Goal: Answer question/provide support: Answer question/provide support

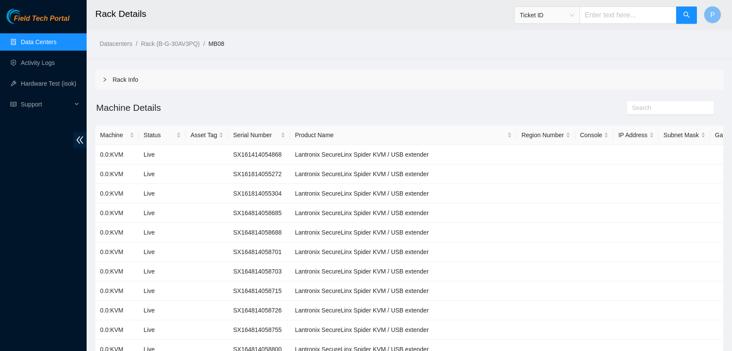
scroll to position [434, 0]
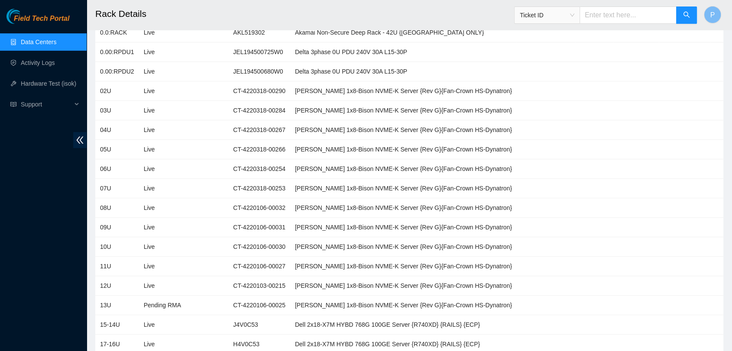
drag, startPoint x: 0, startPoint y: 0, endPoint x: 66, endPoint y: 37, distance: 75.4
click at [56, 39] on link "Data Centers" at bounding box center [39, 42] width 36 height 7
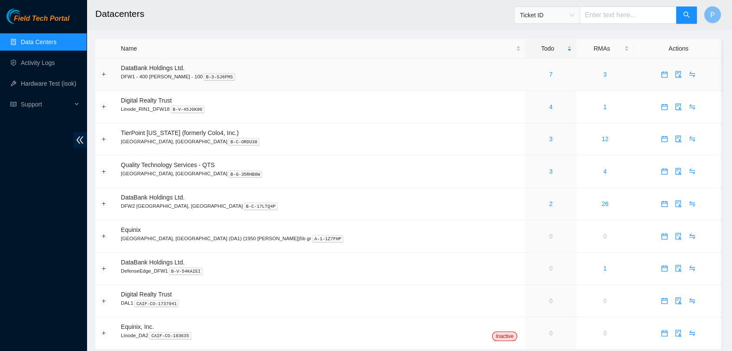
click at [530, 77] on div "7" at bounding box center [551, 75] width 42 height 10
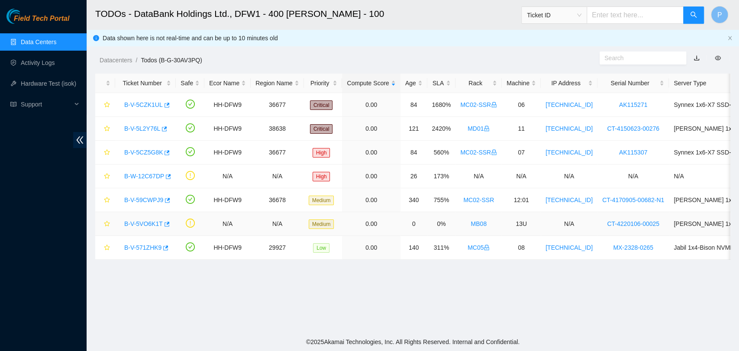
click at [138, 225] on link "B-V-5VO6K1T" at bounding box center [143, 223] width 39 height 7
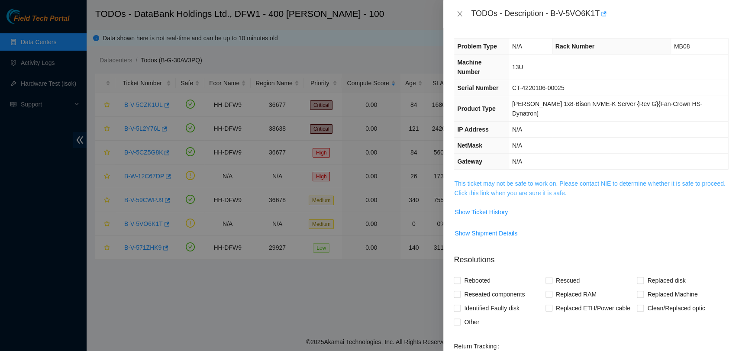
click at [541, 180] on link "This ticket may not be safe to work on. Please contact NIE to determine whether…" at bounding box center [589, 188] width 271 height 16
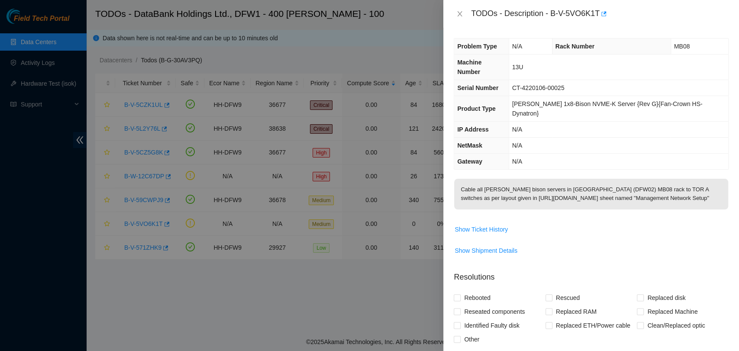
scroll to position [130, 0]
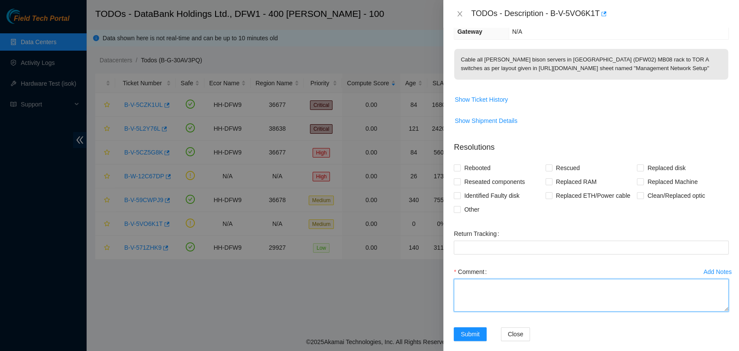
click at [522, 298] on textarea "Comment" at bounding box center [591, 295] width 275 height 33
paste textarea "All 1G MGMT connections from the servers to the switch TOR A have been complete…"
click at [522, 298] on textarea "All 1G MGMT connections from the servers to the switch TOR A have been complete…" at bounding box center [591, 295] width 275 height 33
click at [567, 283] on textarea "All 1G MGMT connections from the servers to the switch TOR A have been complete…" at bounding box center [591, 295] width 275 height 33
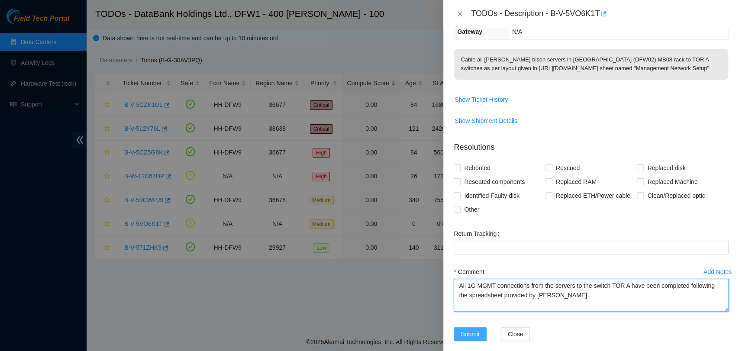
type textarea "All 1G MGMT connections from the servers to the switch TOR A have been complete…"
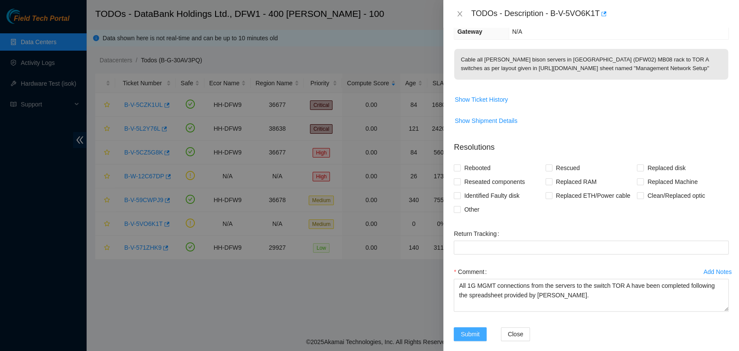
click at [477, 330] on span "Submit" at bounding box center [470, 335] width 19 height 10
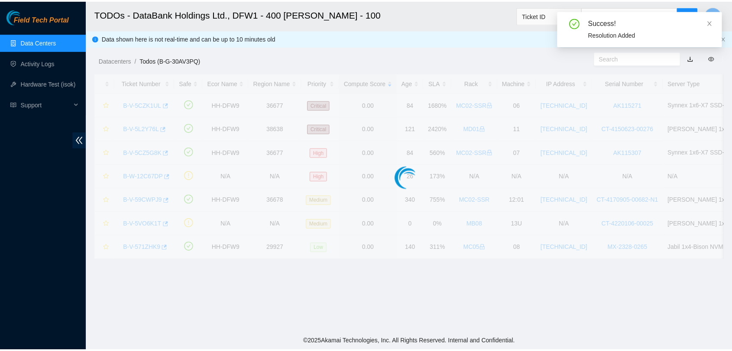
scroll to position [168, 0]
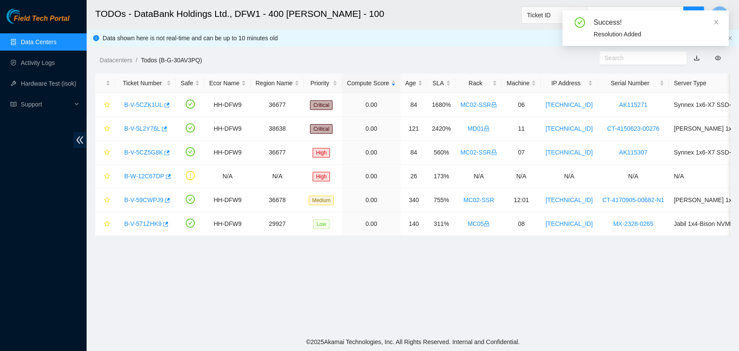
click at [56, 39] on link "Data Centers" at bounding box center [39, 42] width 36 height 7
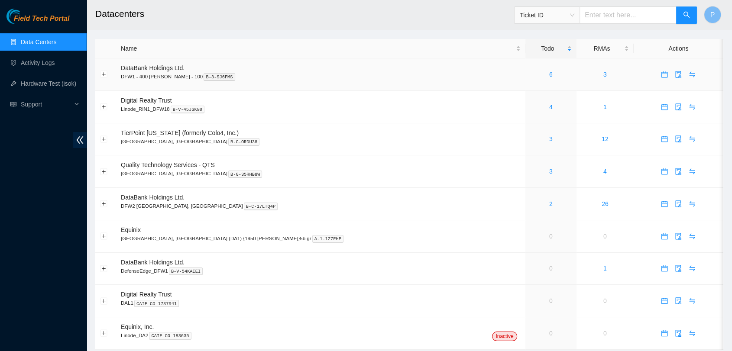
click at [525, 81] on td "6" at bounding box center [550, 74] width 51 height 32
